Goal: Complete application form

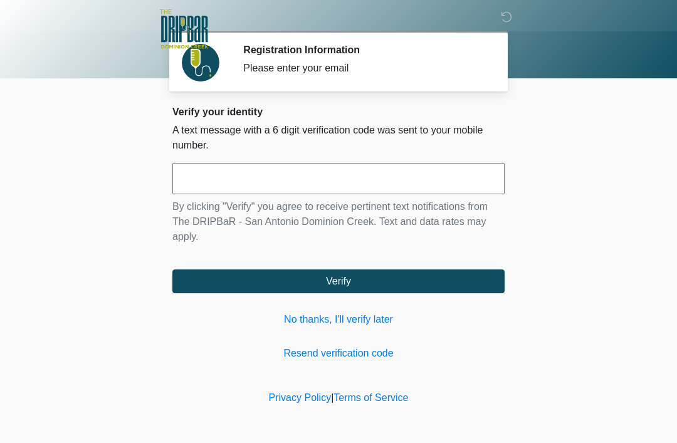
click at [302, 175] on input "text" at bounding box center [338, 178] width 332 height 31
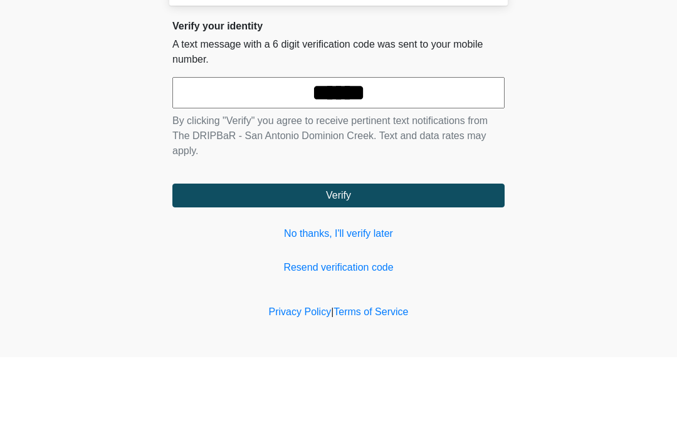
type input "******"
click at [339, 270] on button "Verify" at bounding box center [338, 282] width 332 height 24
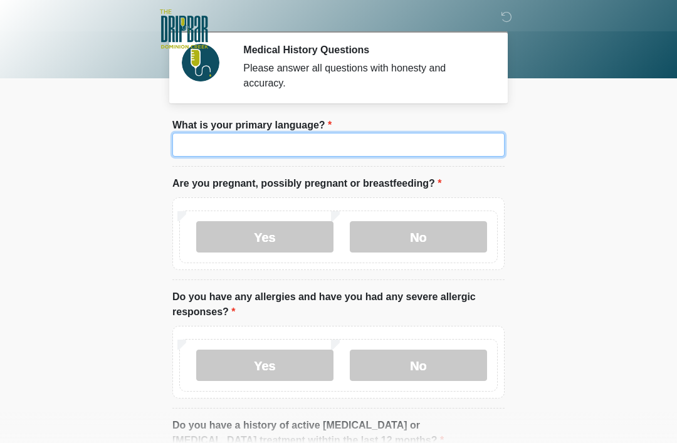
click at [387, 146] on input "What is your primary language?" at bounding box center [338, 145] width 332 height 24
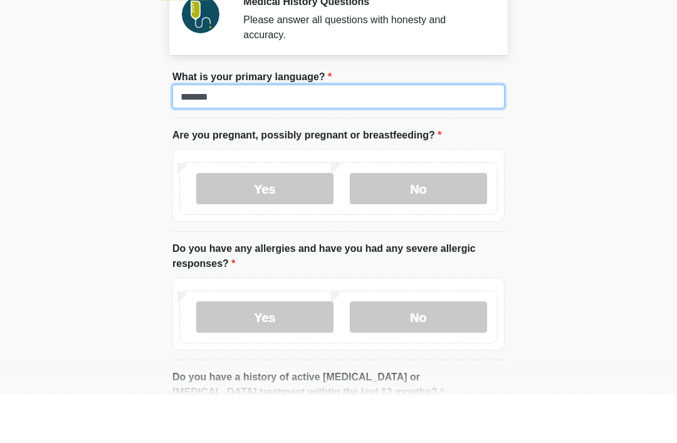
type input "*******"
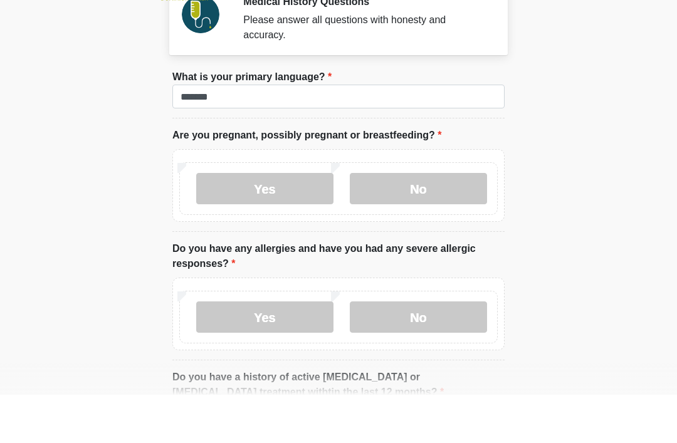
click at [458, 221] on label "No" at bounding box center [418, 236] width 137 height 31
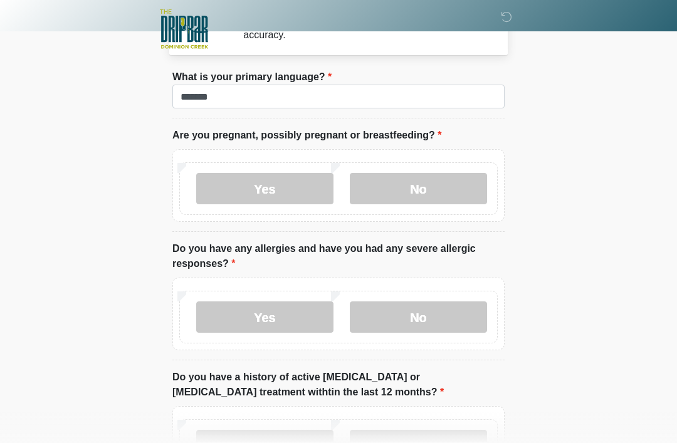
click at [458, 307] on label "No" at bounding box center [418, 317] width 137 height 31
click at [451, 443] on label "No" at bounding box center [418, 445] width 137 height 31
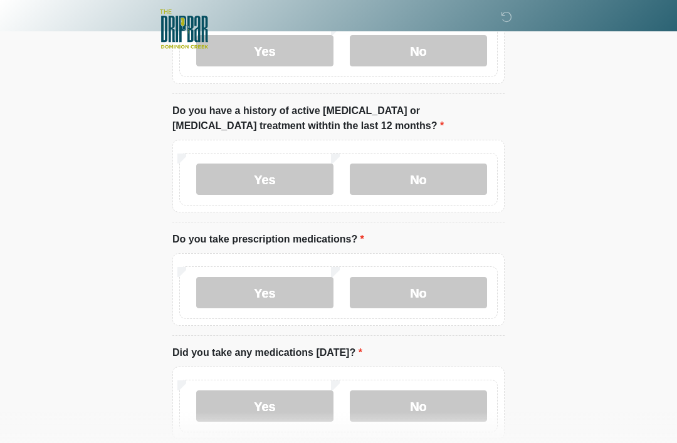
scroll to position [314, 0]
click at [419, 286] on label "No" at bounding box center [418, 293] width 137 height 31
click at [416, 408] on label "No" at bounding box center [418, 406] width 137 height 31
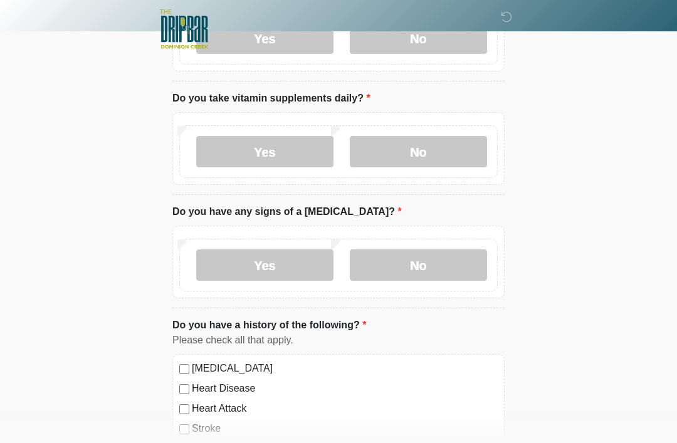
scroll to position [663, 0]
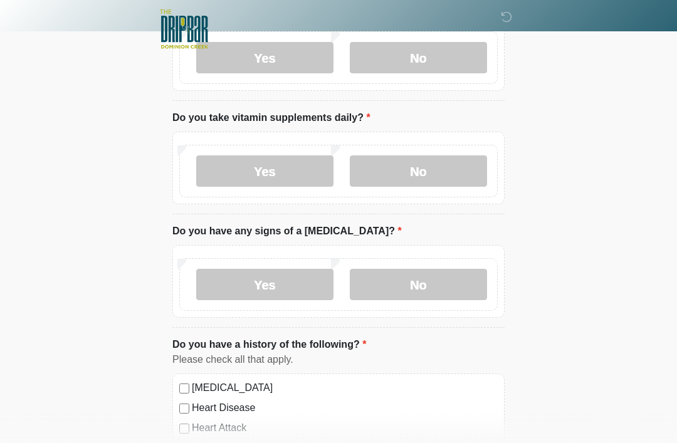
click at [364, 171] on label "No" at bounding box center [418, 171] width 137 height 31
click at [391, 288] on label "No" at bounding box center [418, 284] width 137 height 31
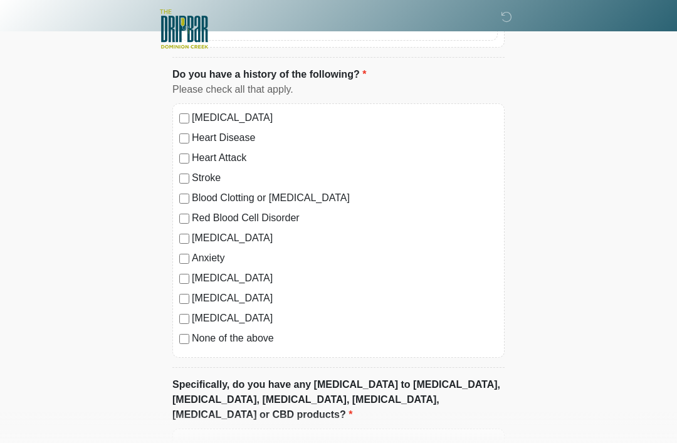
scroll to position [1045, 0]
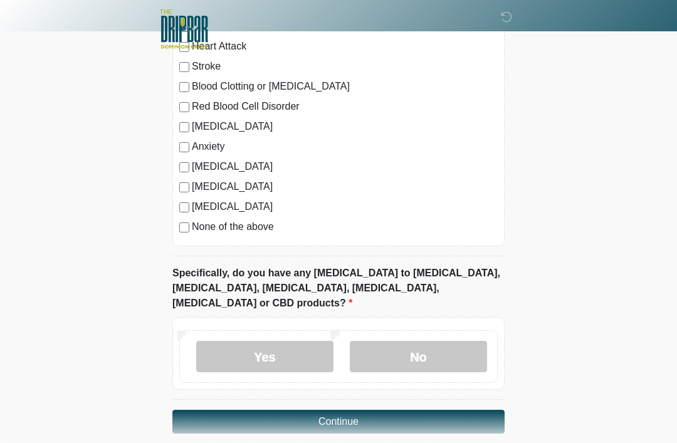
click at [388, 341] on label "No" at bounding box center [418, 356] width 137 height 31
click at [199, 410] on button "Continue" at bounding box center [338, 422] width 332 height 24
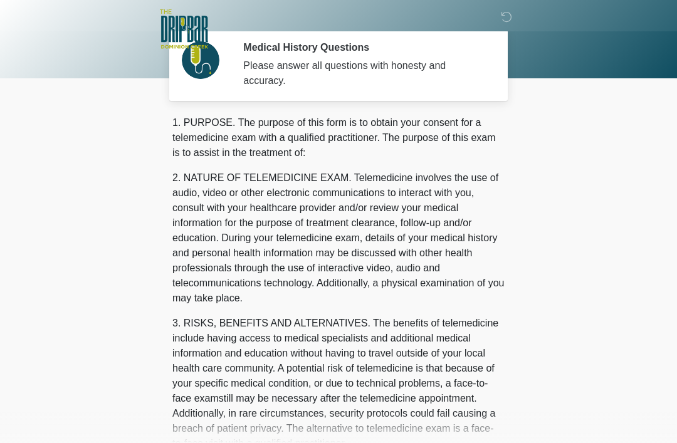
scroll to position [0, 0]
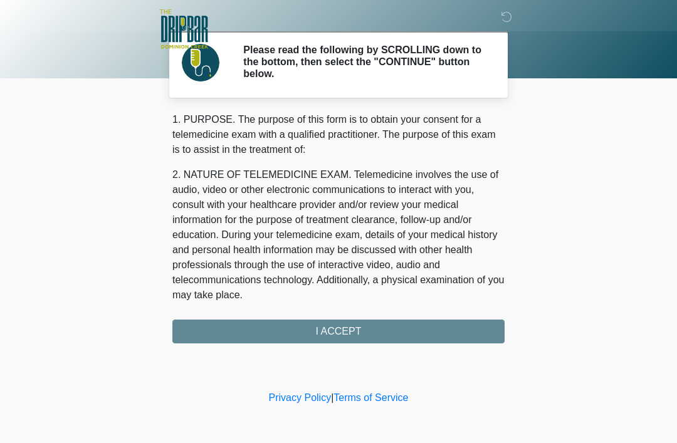
click at [189, 321] on div "1. PURPOSE. The purpose of this form is to obtain your consent for a telemedici…" at bounding box center [338, 227] width 332 height 231
click at [177, 317] on div "1. PURPOSE. The purpose of this form is to obtain your consent for a telemedici…" at bounding box center [338, 227] width 332 height 231
click at [211, 349] on div "‎ ‎ ‎ ‎ Please read the following by SCROLLING down to the bottom, then select …" at bounding box center [338, 194] width 376 height 363
click at [201, 341] on div "1. PURPOSE. The purpose of this form is to obtain your consent for a telemedici…" at bounding box center [338, 227] width 332 height 231
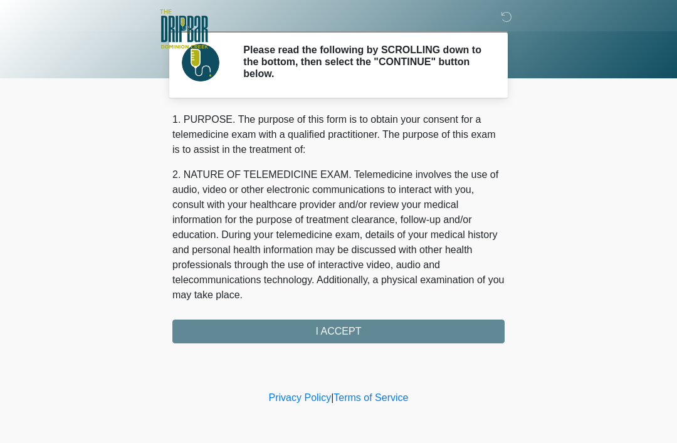
click at [221, 341] on div "1. PURPOSE. The purpose of this form is to obtain your consent for a telemedici…" at bounding box center [338, 227] width 332 height 231
click at [328, 313] on div "1. PURPOSE. The purpose of this form is to obtain your consent for a telemedici…" at bounding box center [338, 227] width 332 height 231
click at [355, 334] on div "1. PURPOSE. The purpose of this form is to obtain your consent for a telemedici…" at bounding box center [338, 227] width 332 height 231
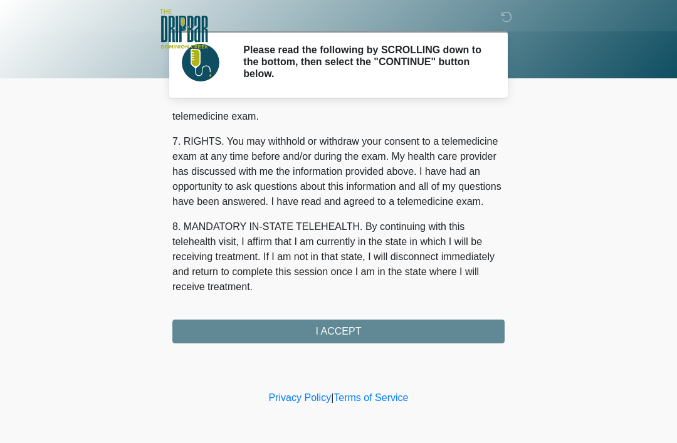
scroll to position [550, 0]
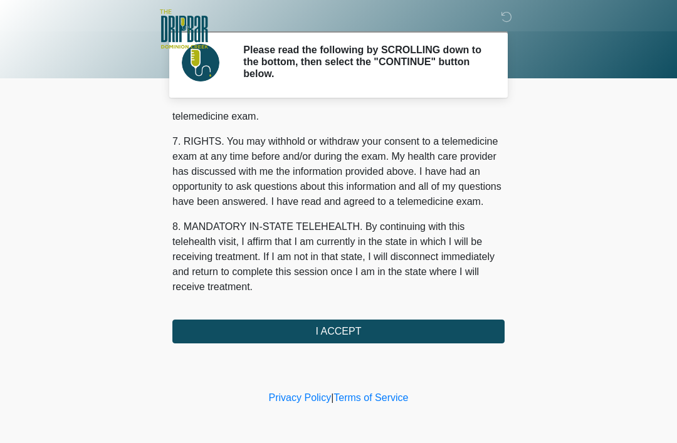
click at [341, 320] on button "I ACCEPT" at bounding box center [338, 332] width 332 height 24
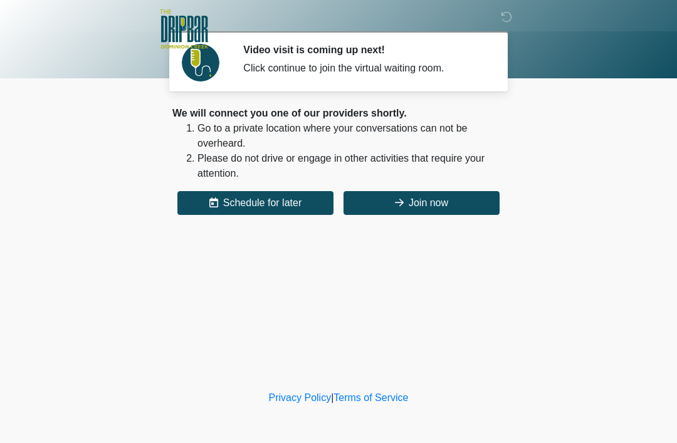
click at [392, 203] on button "Join now" at bounding box center [422, 203] width 156 height 24
